Goal: Find specific page/section: Find specific page/section

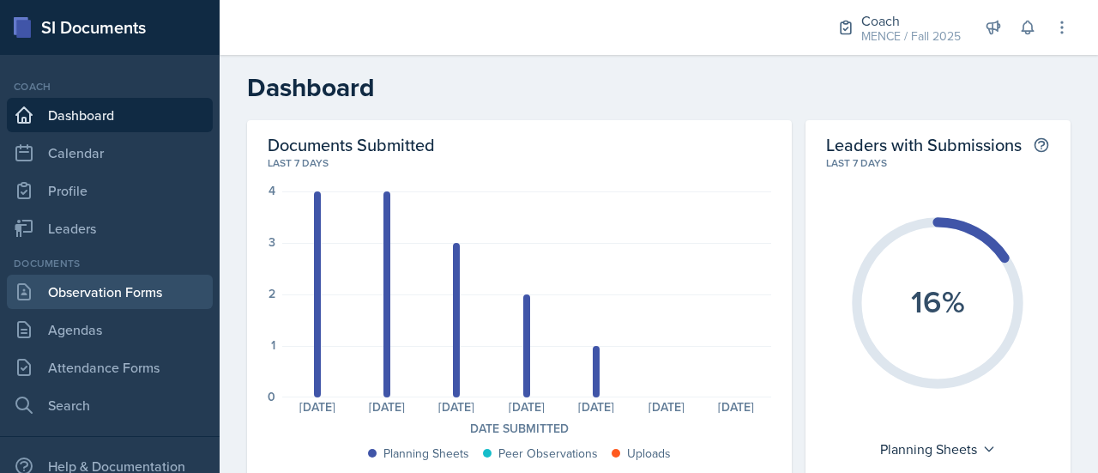
click at [94, 291] on link "Observation Forms" at bounding box center [110, 292] width 206 height 34
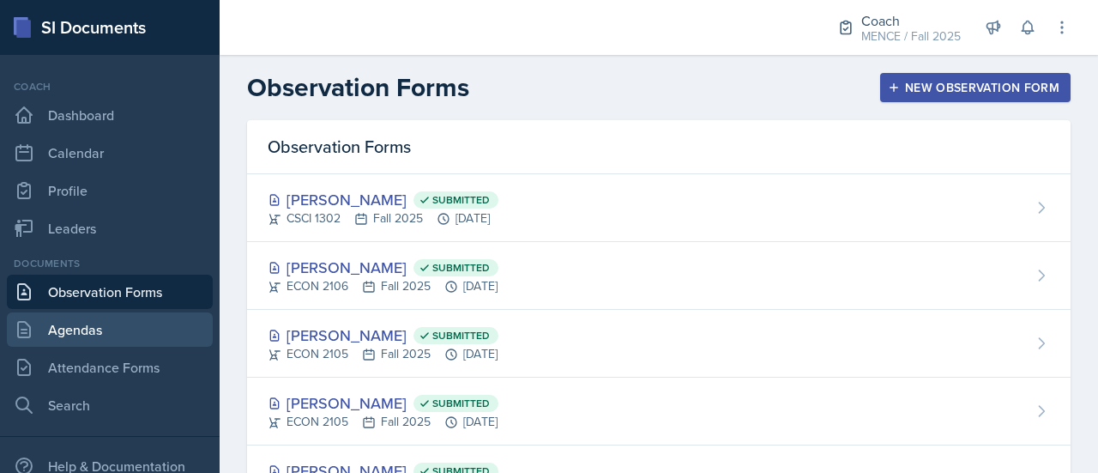
click at [115, 331] on link "Agendas" at bounding box center [110, 329] width 206 height 34
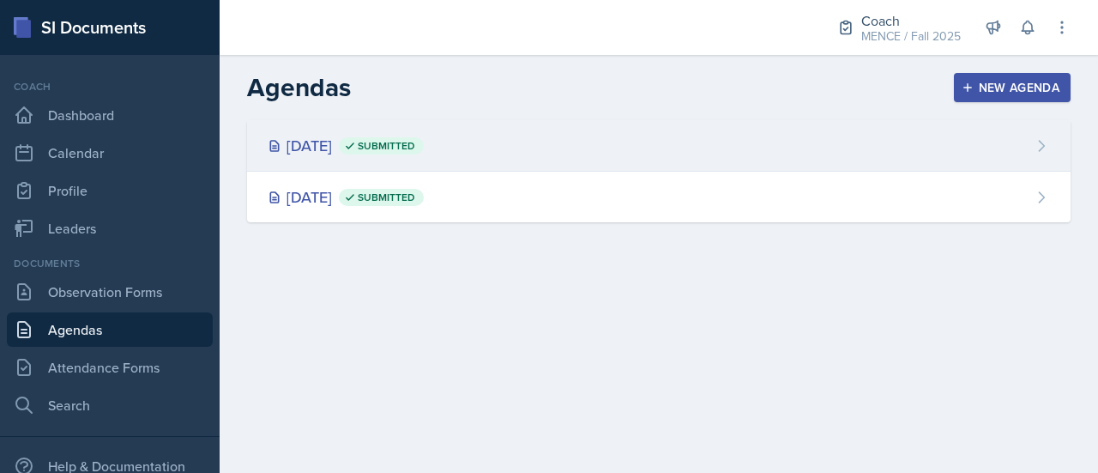
click at [292, 150] on div "[DATE] Submitted" at bounding box center [346, 145] width 156 height 23
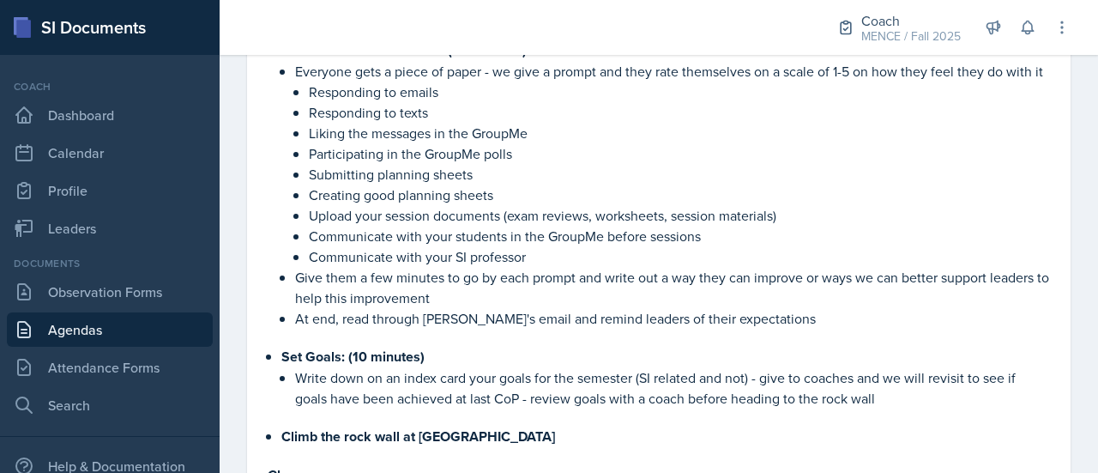
scroll to position [409, 0]
